Goal: Task Accomplishment & Management: Manage account settings

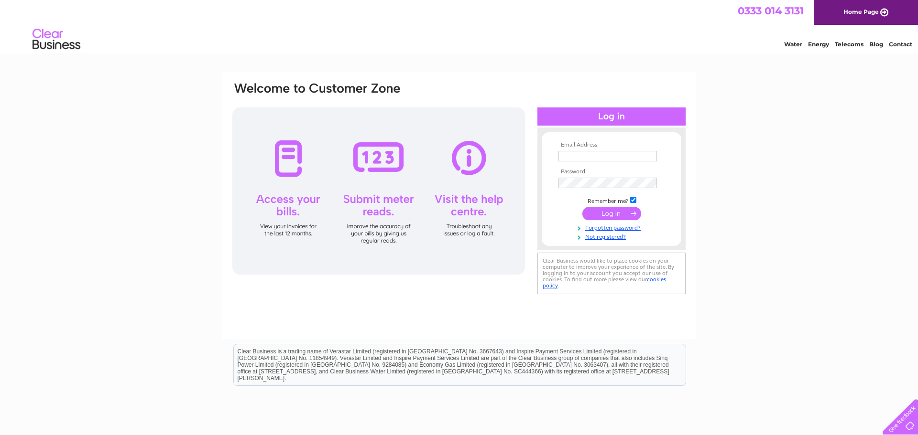
type input "abiramy.muraly@ardhosp.co.uk"
click at [601, 213] on input "submit" at bounding box center [611, 213] width 59 height 13
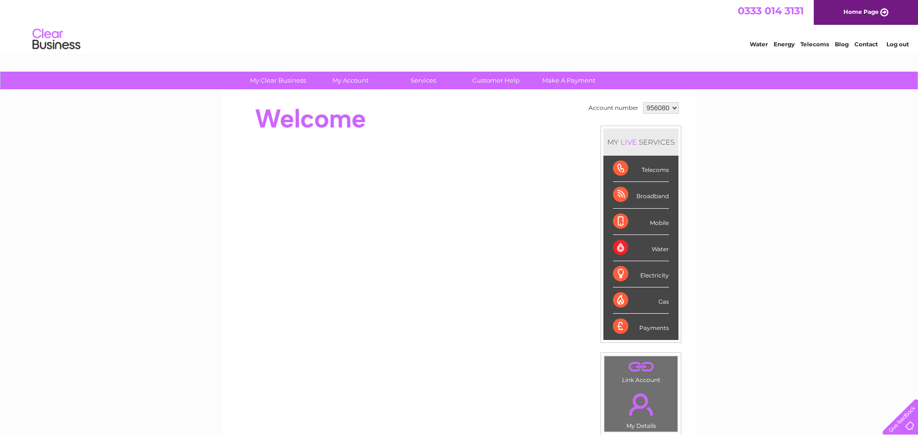
click at [658, 104] on select "956080 956081 959449 959450 959593 959597 960303" at bounding box center [661, 107] width 36 height 11
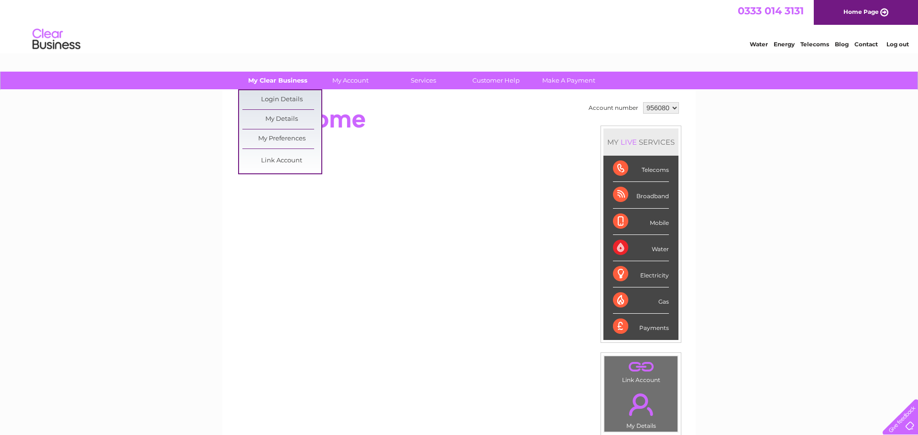
click at [291, 83] on link "My Clear Business" at bounding box center [277, 81] width 79 height 18
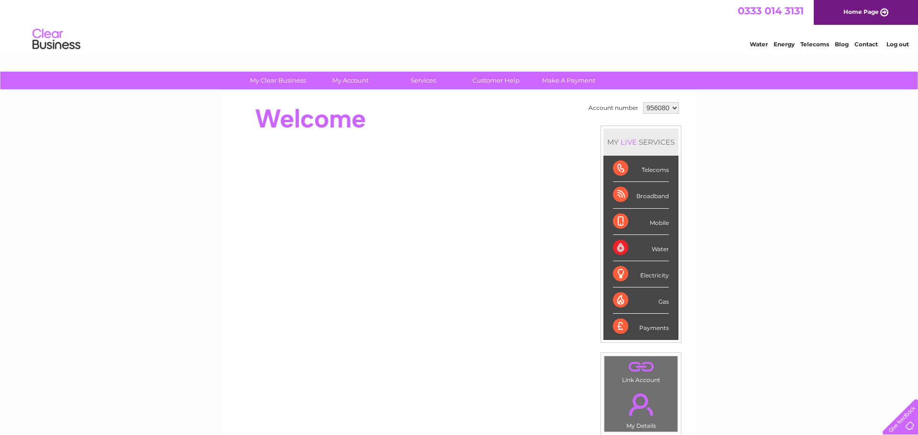
click at [650, 113] on select "956080 956081 959449 959450 959593 959597 960303" at bounding box center [661, 107] width 36 height 11
select select "956081"
click at [643, 102] on select "956080 956081 959449 959450 959593 959597 960303" at bounding box center [661, 107] width 36 height 11
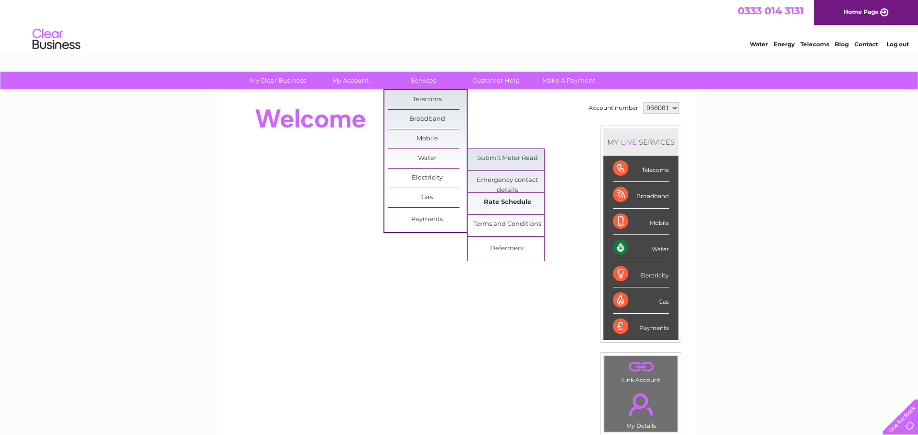
click at [509, 201] on link "Rate Schedule" at bounding box center [507, 202] width 79 height 19
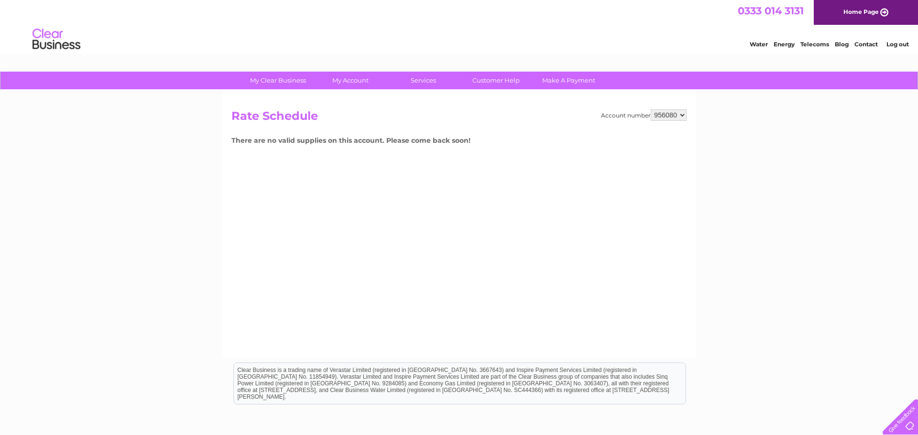
click at [670, 115] on select "956080 956081 959449 959450 959593 959597 960303" at bounding box center [668, 114] width 36 height 11
select select "956081"
click at [653, 109] on select "956080 956081 959449 959450 959593 959597 960303" at bounding box center [668, 114] width 36 height 11
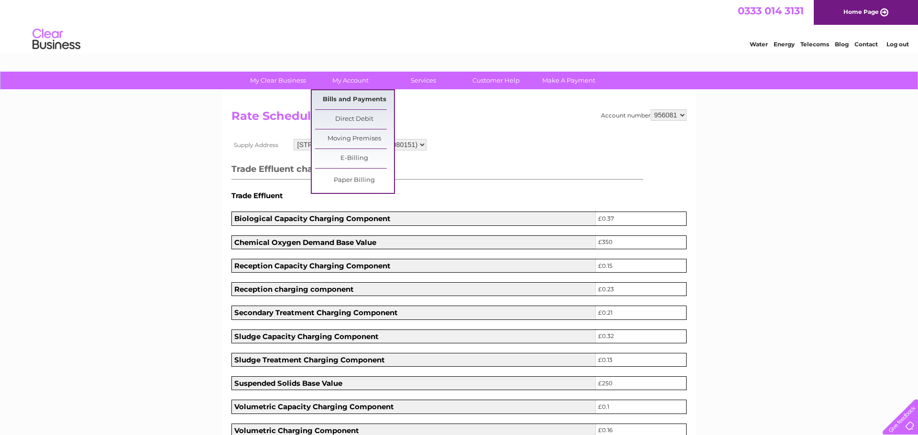
click at [368, 97] on link "Bills and Payments" at bounding box center [354, 99] width 79 height 19
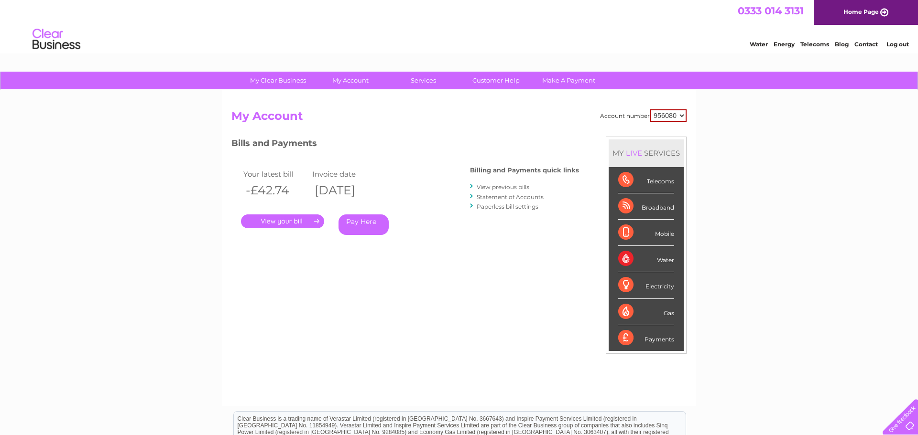
click at [674, 117] on select "956080 956081 959449 959450 959593 959597 960303" at bounding box center [668, 115] width 37 height 12
select select "956081"
click at [652, 109] on select "956080 956081 959449 959450 959593 959597 960303" at bounding box center [668, 115] width 37 height 12
click at [660, 112] on select "956080 956081 959449 959450 959593 959597 960303" at bounding box center [668, 114] width 36 height 11
select select "959449"
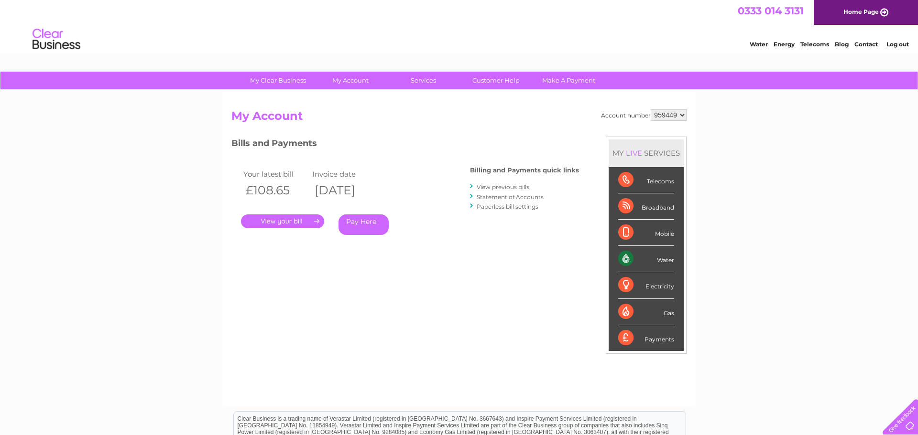
click at [653, 109] on select "956080 956081 959449 959450 959593 959597 960303" at bounding box center [668, 114] width 36 height 11
click at [283, 221] on link "." at bounding box center [282, 222] width 83 height 14
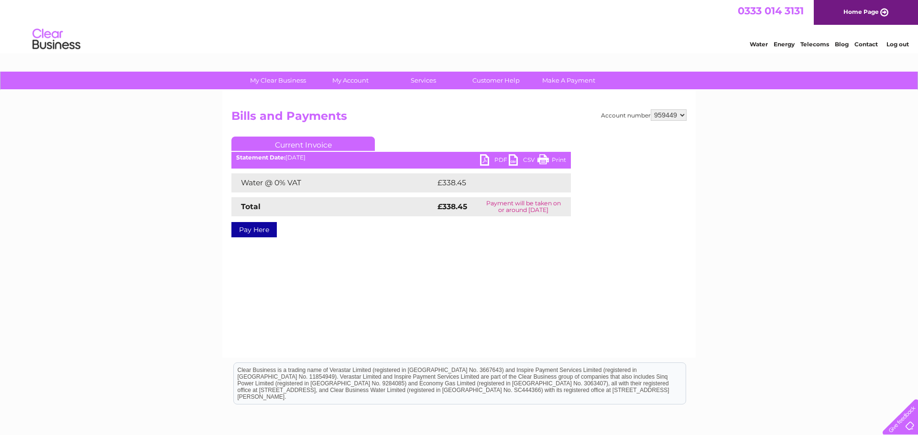
click at [491, 161] on link "PDF" at bounding box center [494, 161] width 29 height 14
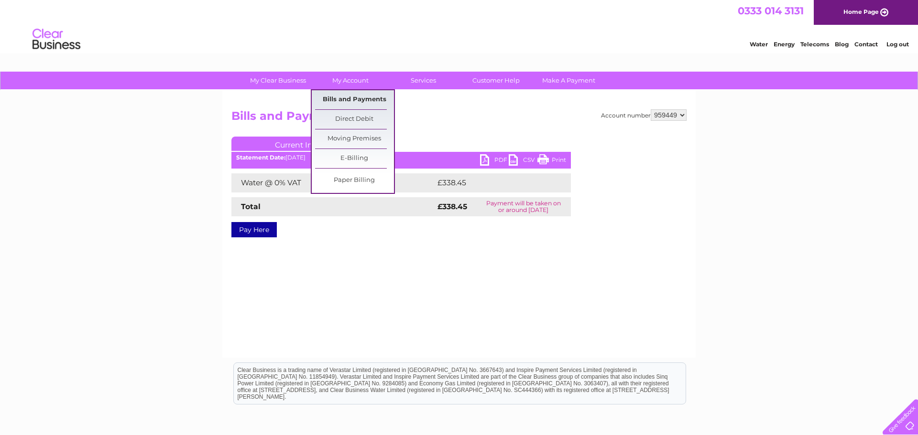
click at [341, 102] on link "Bills and Payments" at bounding box center [354, 99] width 79 height 19
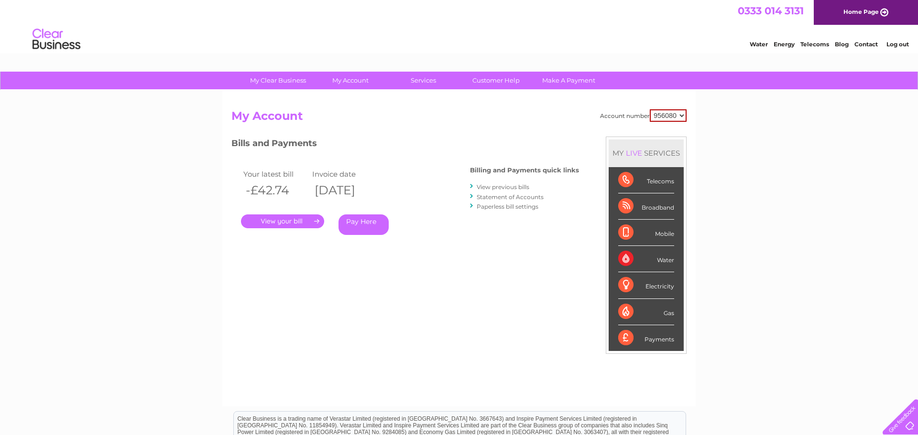
click at [672, 112] on select "956080 956081 959449 959450 959593 959597 960303" at bounding box center [668, 115] width 37 height 12
select select "959449"
click at [652, 109] on select "956080 956081 959449 959450 959593 959597 960303" at bounding box center [668, 115] width 37 height 12
select select "959450"
click at [653, 109] on select "956080 956081 959449 959450 959593 959597 960303" at bounding box center [668, 114] width 36 height 11
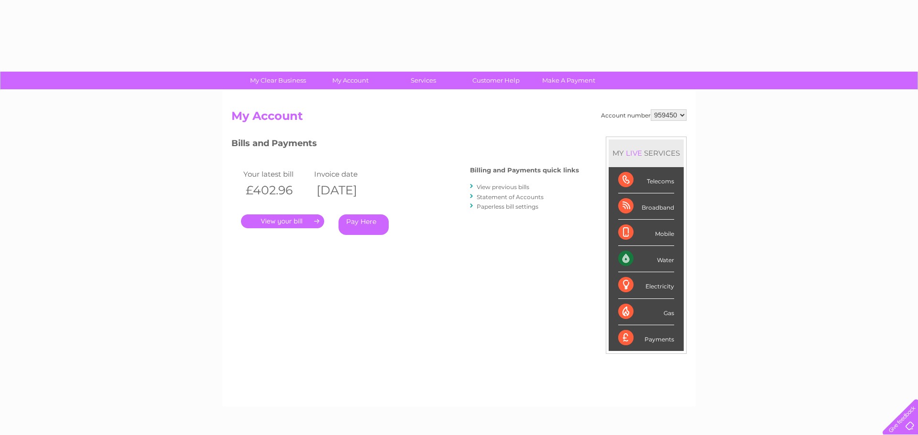
click at [670, 113] on select "956080 956081 959449 959450 959593 959597 960303" at bounding box center [668, 114] width 36 height 11
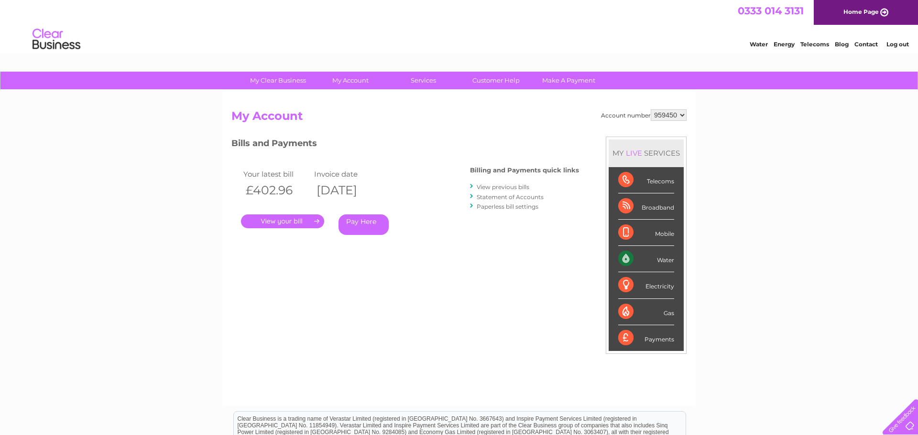
select select "959593"
click at [653, 109] on select "956080 956081 959449 959450 959593 959597 960303" at bounding box center [668, 114] width 36 height 11
click at [670, 115] on select "956080 956081 959449 959450 959593 959597 960303" at bounding box center [668, 114] width 36 height 11
select select "959597"
click at [653, 109] on select "956080 956081 959449 959450 959593 959597 960303" at bounding box center [668, 114] width 36 height 11
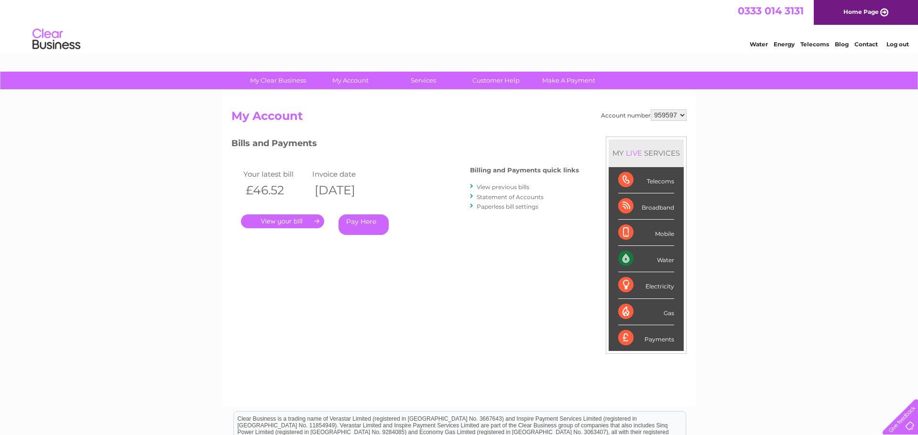
click at [288, 225] on link "." at bounding box center [282, 222] width 83 height 14
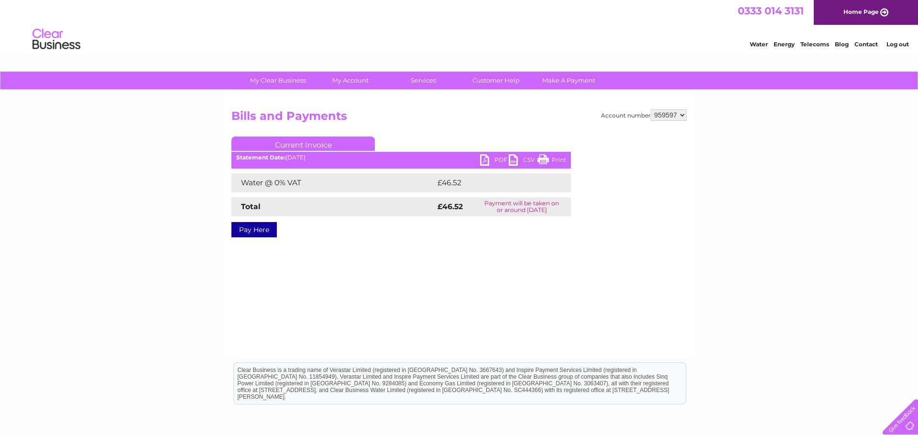
click at [502, 158] on link "PDF" at bounding box center [494, 161] width 29 height 14
click at [663, 119] on select "956080 956081 959449 959450 959593 959597 960303" at bounding box center [668, 114] width 36 height 11
select select "960303"
click at [653, 109] on select "956080 956081 959449 959450 959593 959597 960303" at bounding box center [668, 114] width 36 height 11
click at [900, 44] on link "Log out" at bounding box center [897, 44] width 22 height 7
